Goal: Information Seeking & Learning: Learn about a topic

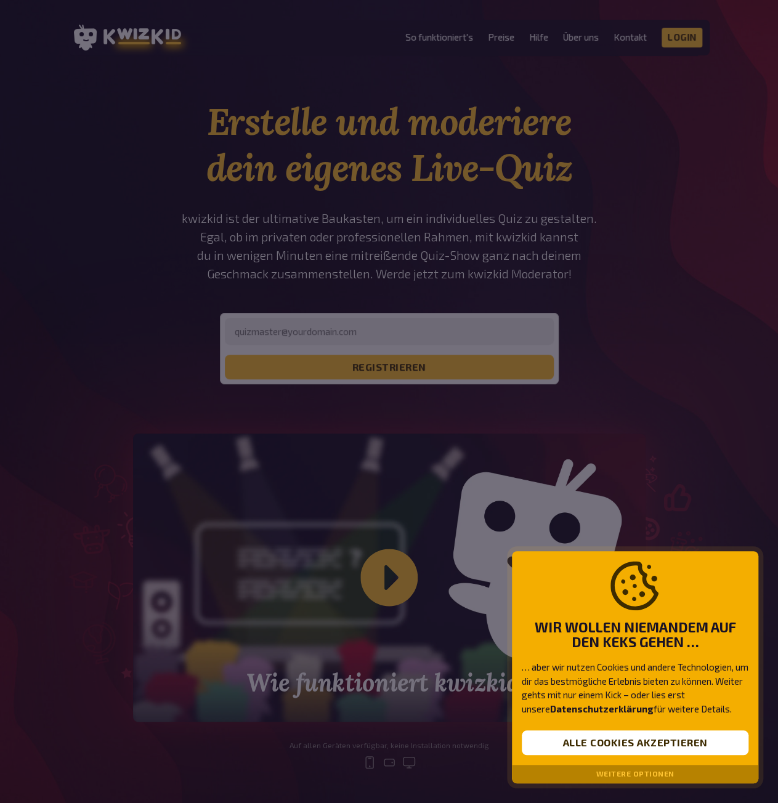
click at [605, 767] on div "Weitere Optionen" at bounding box center [635, 774] width 246 height 18
click at [605, 772] on button "Weitere Optionen" at bounding box center [635, 774] width 78 height 9
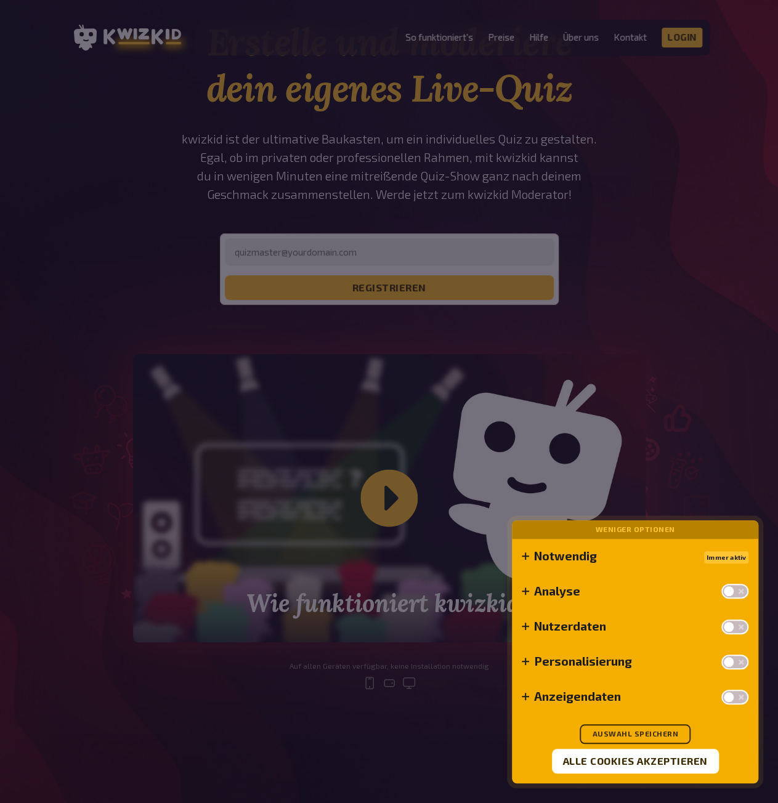
scroll to position [123, 0]
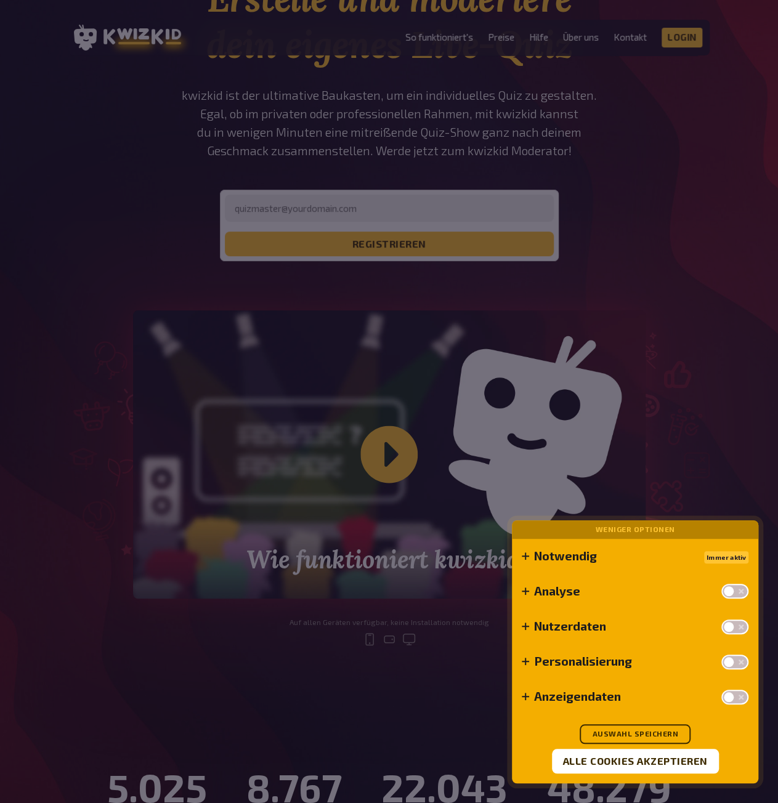
click at [524, 660] on icon at bounding box center [525, 661] width 7 height 7
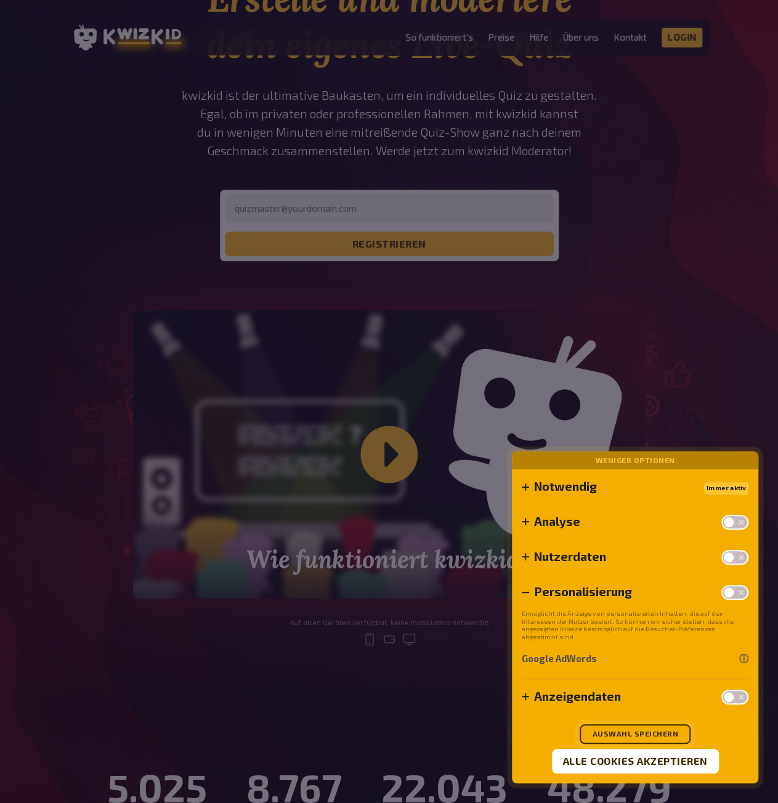
click at [621, 732] on button "Auswahl speichern" at bounding box center [635, 734] width 111 height 20
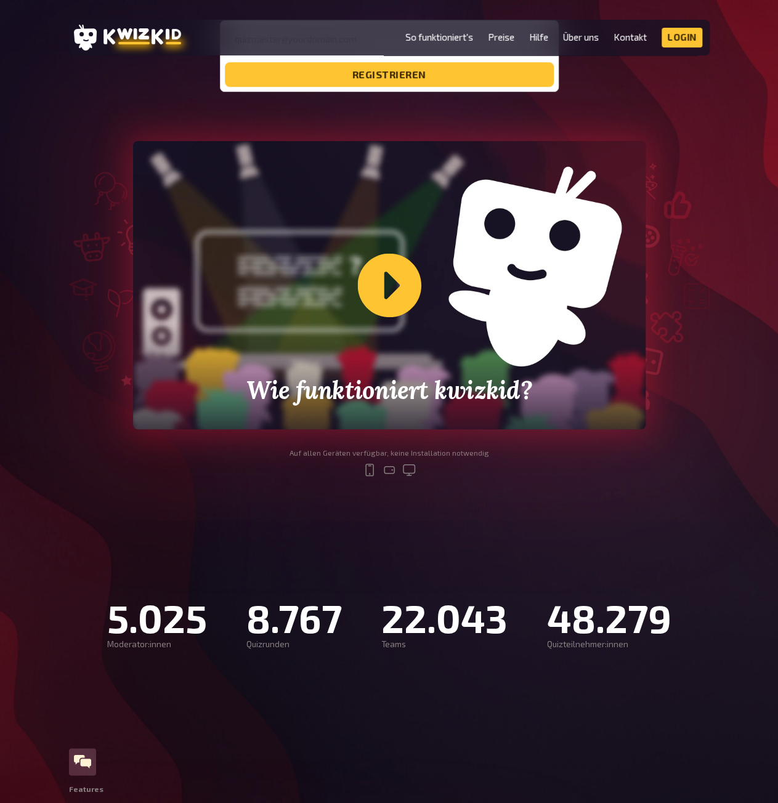
scroll to position [246, 0]
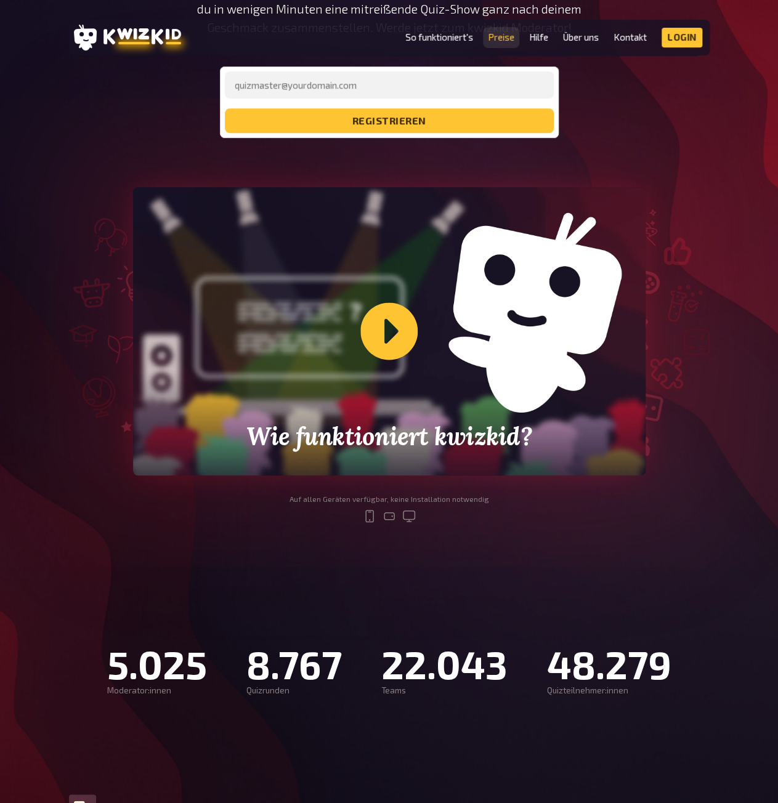
click at [503, 38] on link "Preise" at bounding box center [501, 37] width 26 height 10
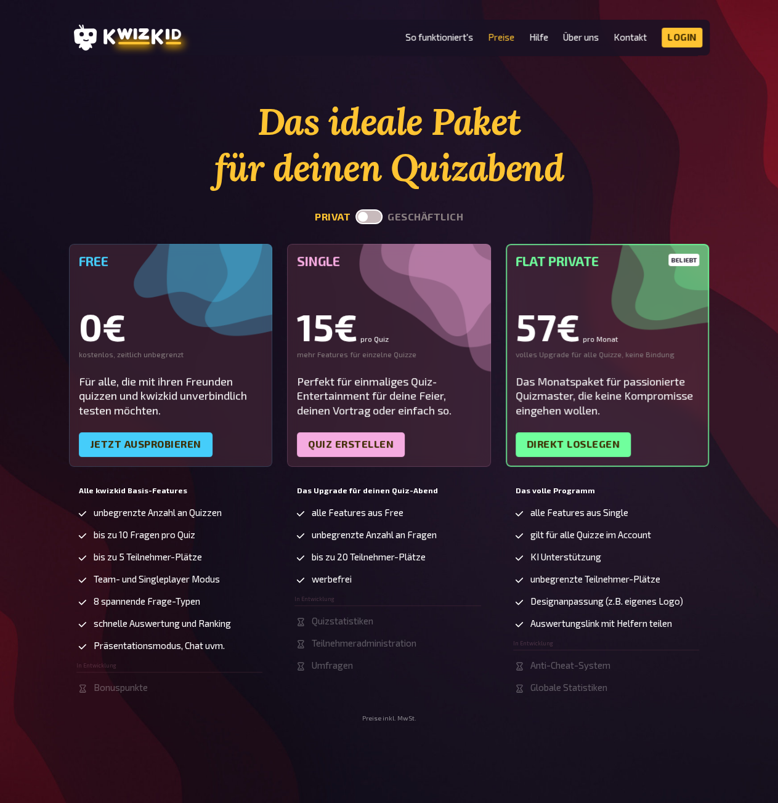
scroll to position [246, 0]
